Goal: Check status: Check status

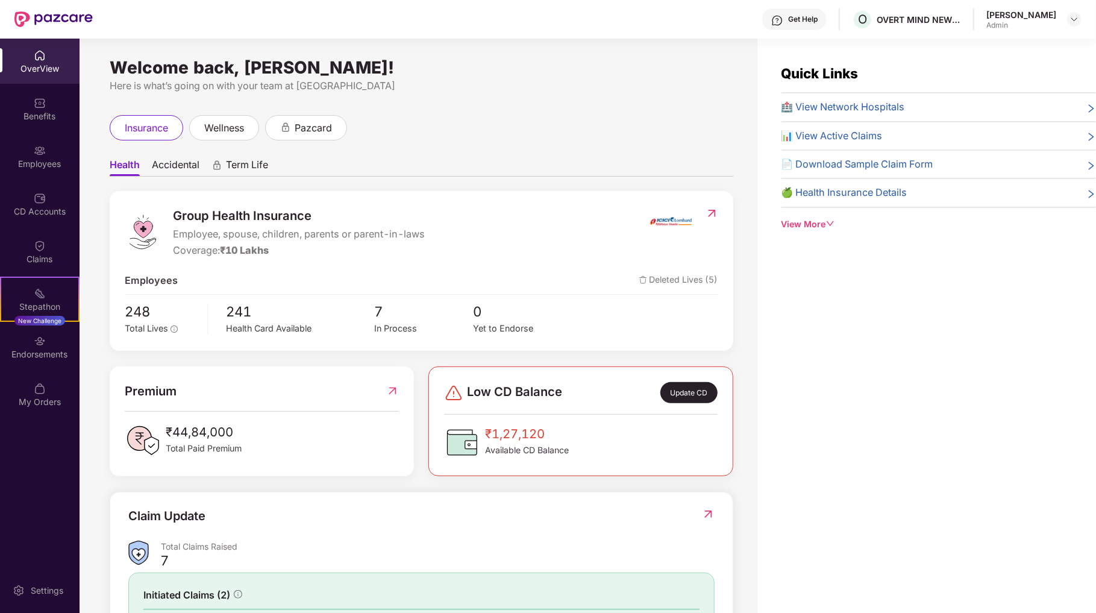
click at [529, 432] on span "₹1,27,120" at bounding box center [527, 433] width 84 height 19
click at [514, 446] on span "Available CD Balance" at bounding box center [527, 449] width 84 height 13
click at [482, 443] on div "₹1,27,120 Available CD Balance" at bounding box center [506, 442] width 125 height 36
click at [465, 443] on img at bounding box center [462, 442] width 36 height 36
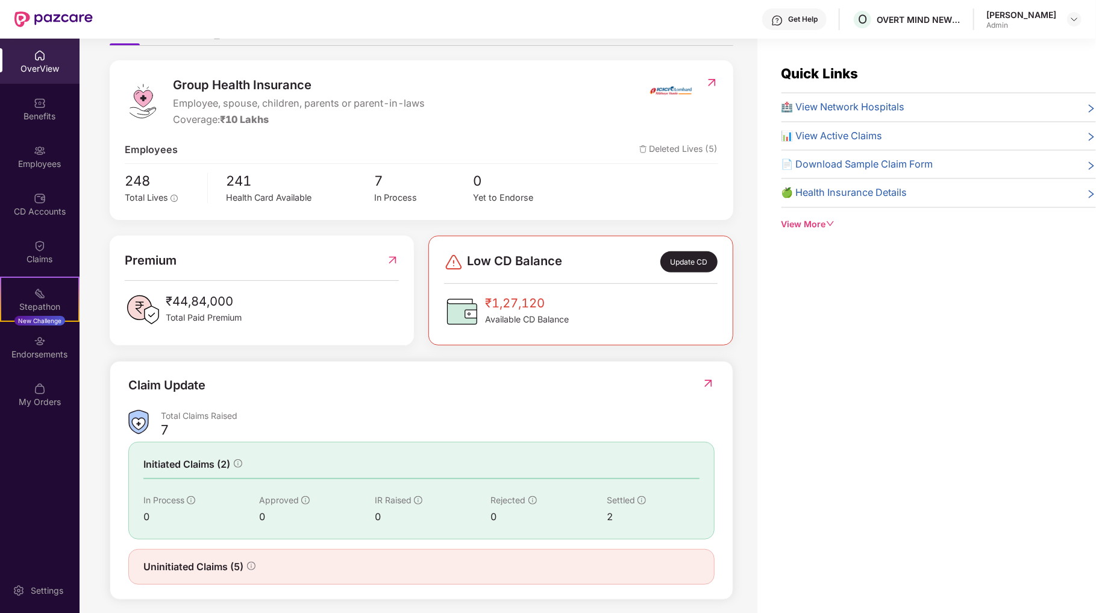
scroll to position [136, 0]
